Goal: Navigation & Orientation: Find specific page/section

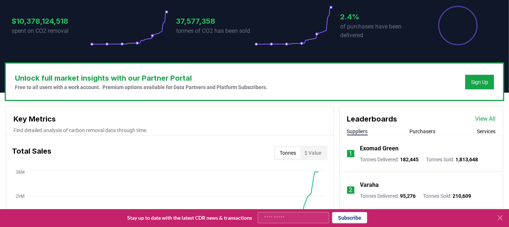
scroll to position [243, 0]
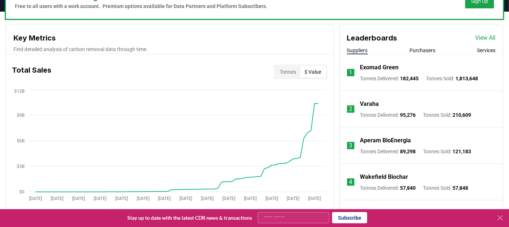
click at [315, 70] on button "$ Value" at bounding box center [314, 72] width 26 height 12
click at [291, 73] on button "Tonnes" at bounding box center [287, 72] width 25 height 12
click at [314, 75] on button "$ Value" at bounding box center [314, 72] width 26 height 12
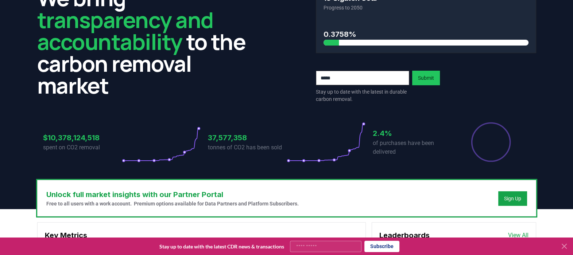
scroll to position [0, 0]
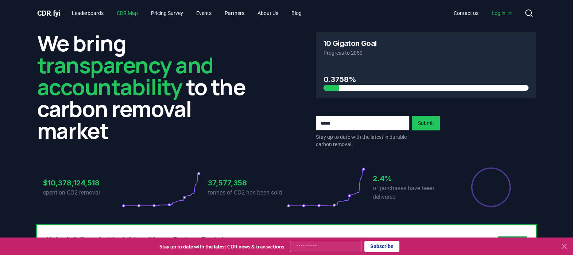
click at [131, 14] on link "CDR Map" at bounding box center [127, 13] width 33 height 13
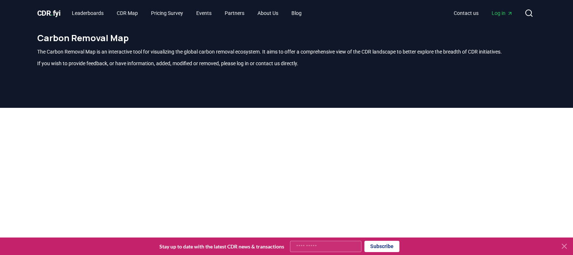
scroll to position [137, 0]
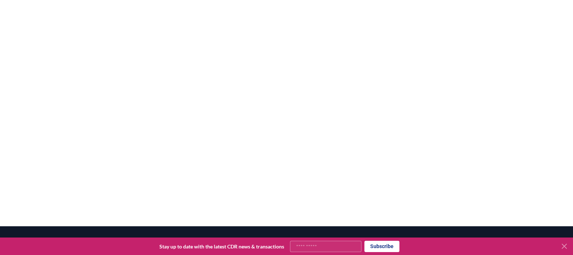
click at [509, 126] on div at bounding box center [286, 98] width 573 height 255
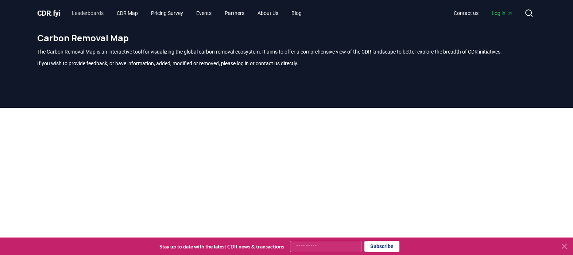
click at [88, 14] on link "Leaderboards" at bounding box center [87, 13] width 43 height 13
click at [93, 12] on link "Leaderboards" at bounding box center [87, 13] width 43 height 13
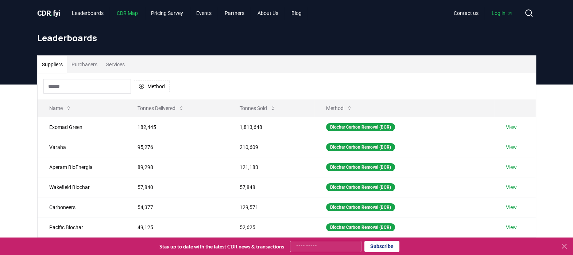
click at [134, 12] on link "CDR Map" at bounding box center [127, 13] width 33 height 13
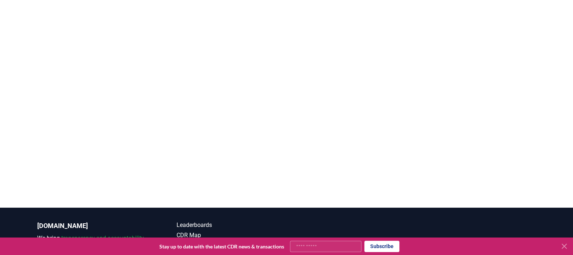
scroll to position [123, 0]
